Goal: Check status: Check status

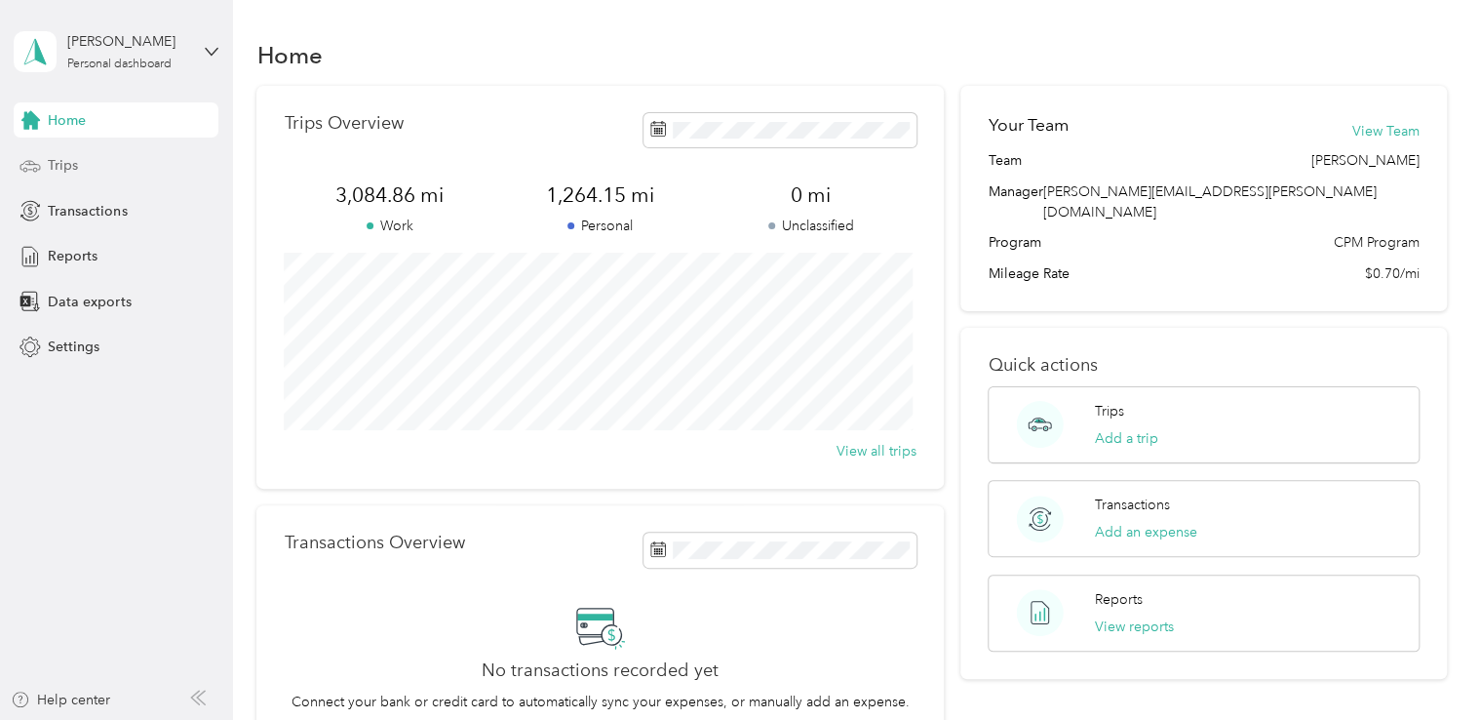
click at [77, 170] on span "Trips" at bounding box center [63, 165] width 30 height 20
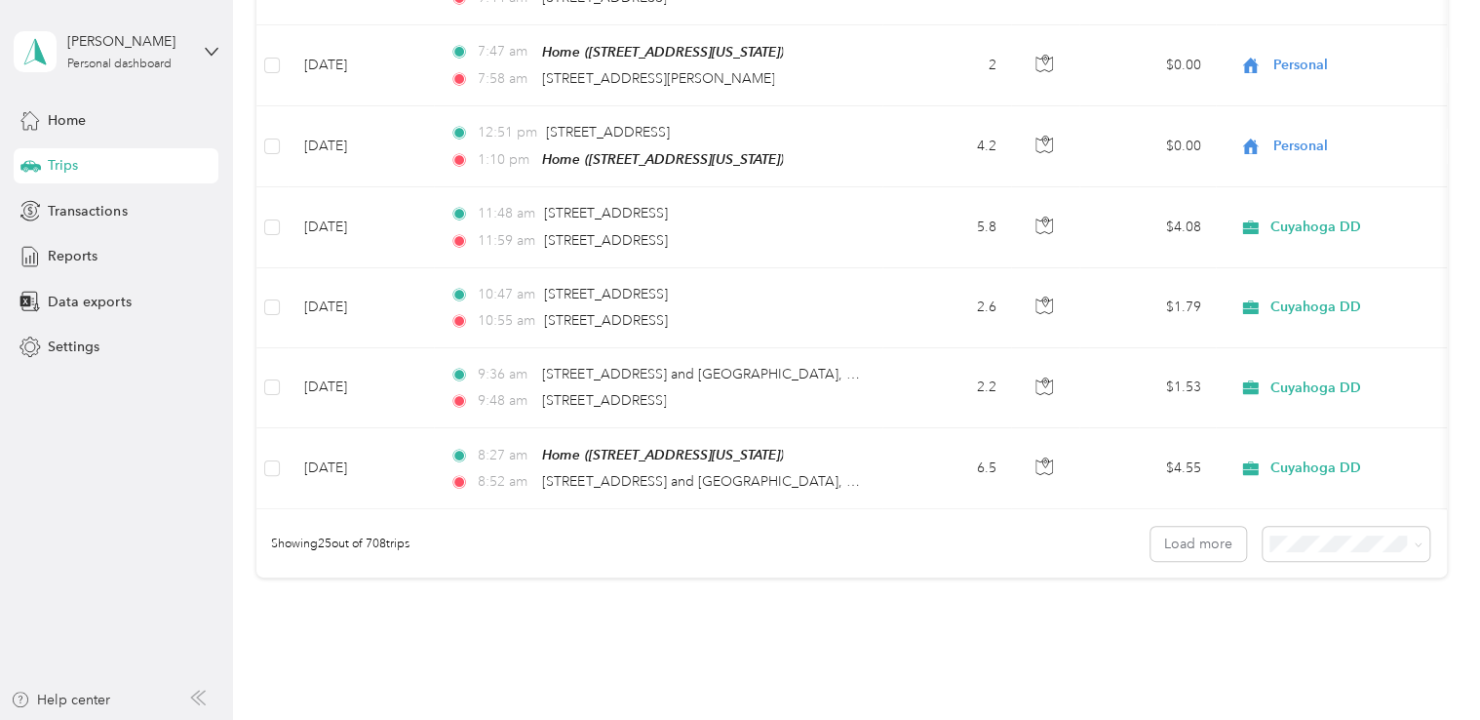
scroll to position [1853, 0]
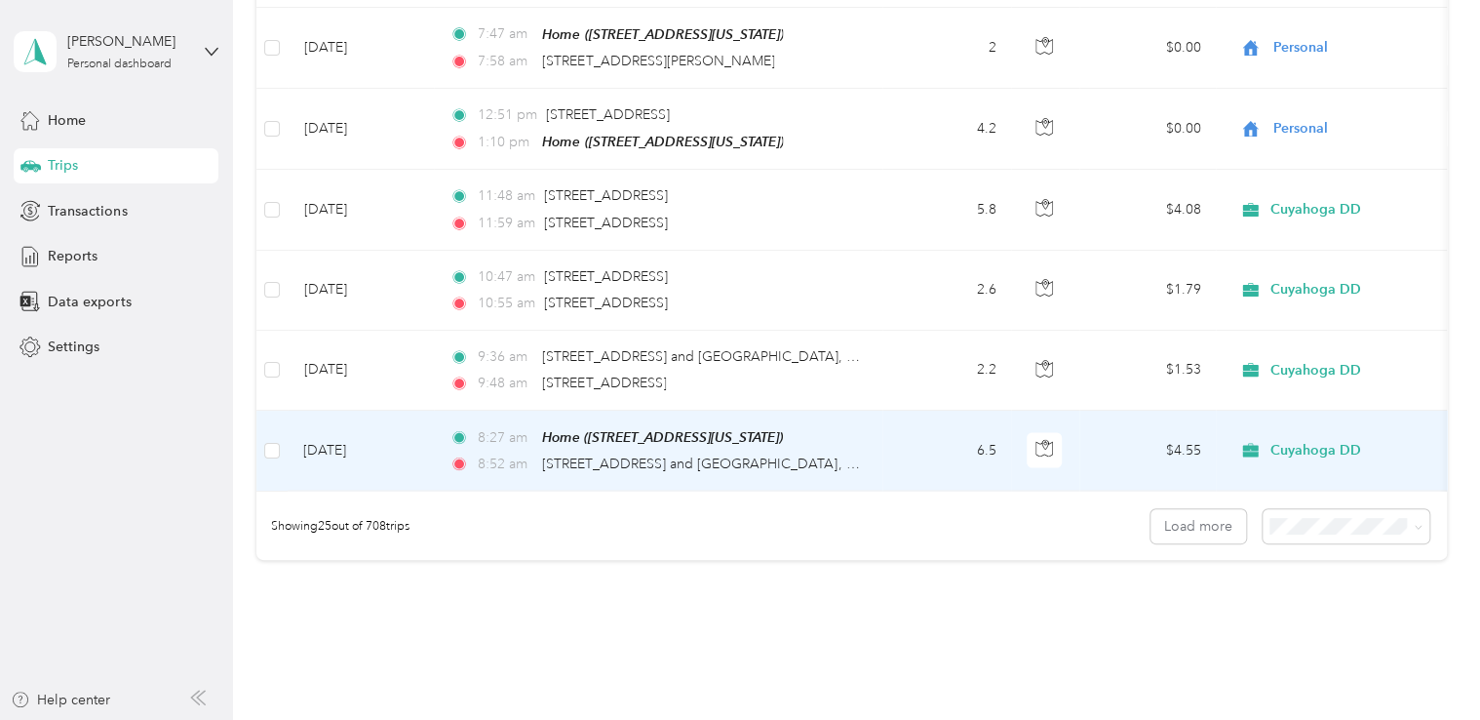
click at [1336, 442] on span "Cuyahoga DD" at bounding box center [1315, 451] width 91 height 18
